Goal: Use online tool/utility

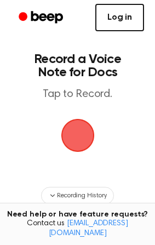
click at [126, 24] on link "Log in" at bounding box center [119, 17] width 49 height 27
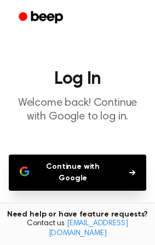
click at [80, 171] on button "Continue with Google" at bounding box center [77, 172] width 137 height 36
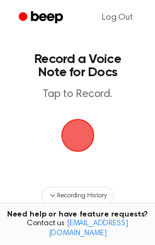
click at [70, 127] on span "button" at bounding box center [77, 135] width 46 height 46
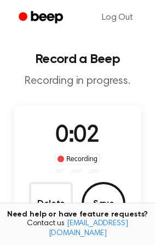
scroll to position [61, 0]
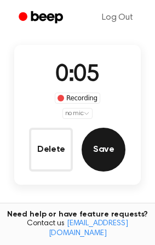
click at [103, 156] on button "Save" at bounding box center [104, 149] width 44 height 44
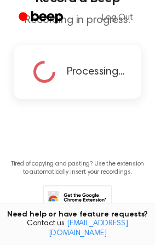
scroll to position [0, 0]
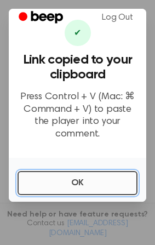
click at [86, 178] on button "OK" at bounding box center [78, 183] width 120 height 24
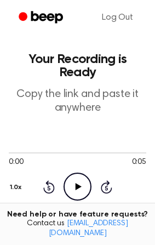
scroll to position [121, 0]
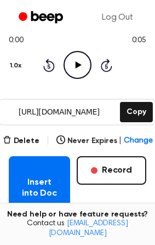
click at [74, 61] on icon "Play Audio" at bounding box center [77, 65] width 28 height 28
click at [23, 140] on button "Delete" at bounding box center [21, 140] width 37 height 11
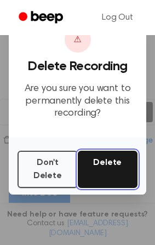
click at [110, 159] on button "Delete" at bounding box center [108, 168] width 60 height 37
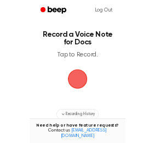
scroll to position [121, 0]
